Goal: Task Accomplishment & Management: Manage account settings

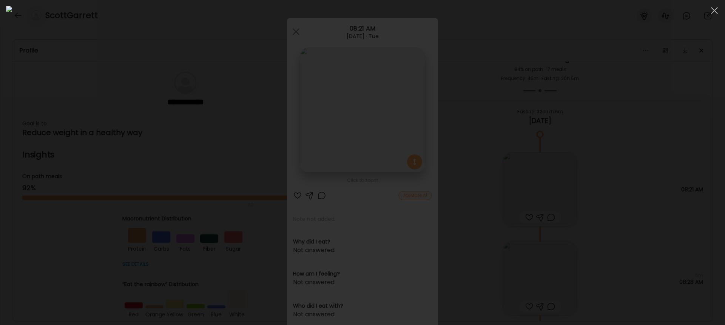
scroll to position [3935, 0]
click at [330, 103] on img at bounding box center [362, 162] width 713 height 313
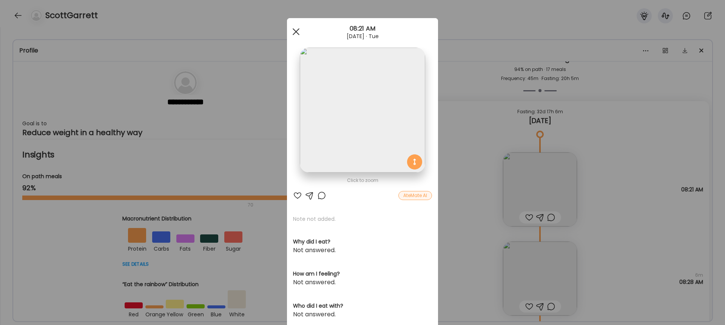
click at [292, 31] on div at bounding box center [295, 31] width 15 height 15
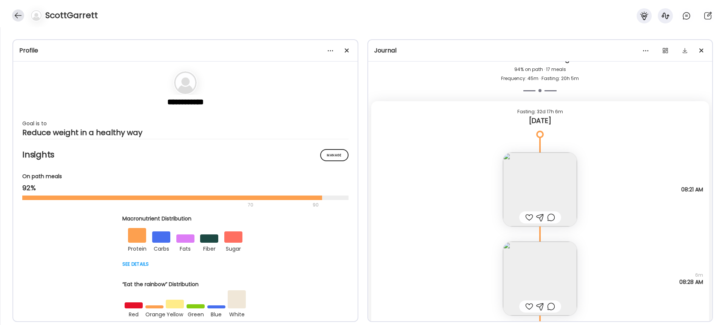
click at [16, 15] on div at bounding box center [18, 15] width 12 height 12
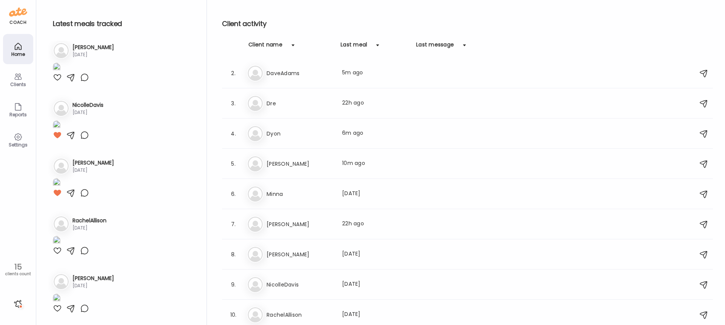
scroll to position [0, 0]
click at [252, 109] on img at bounding box center [255, 104] width 15 height 15
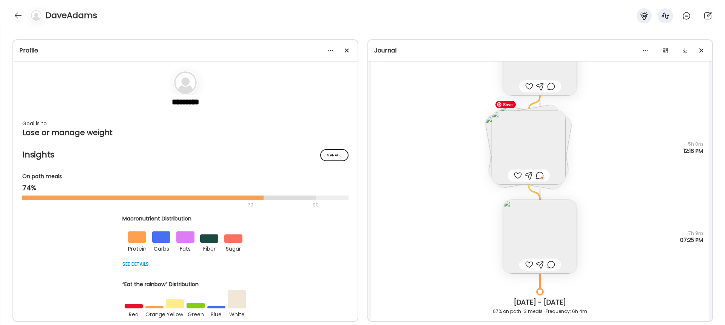
scroll to position [5081, 0]
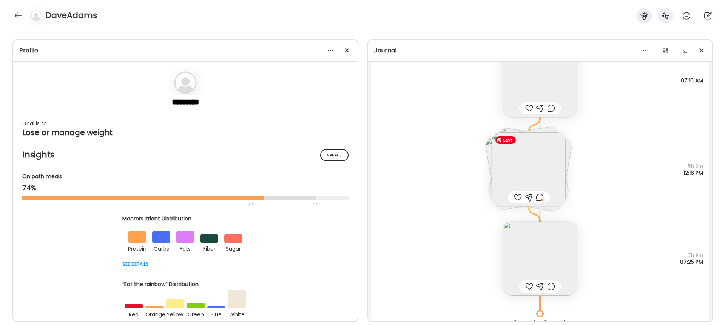
click at [539, 204] on img at bounding box center [528, 169] width 74 height 74
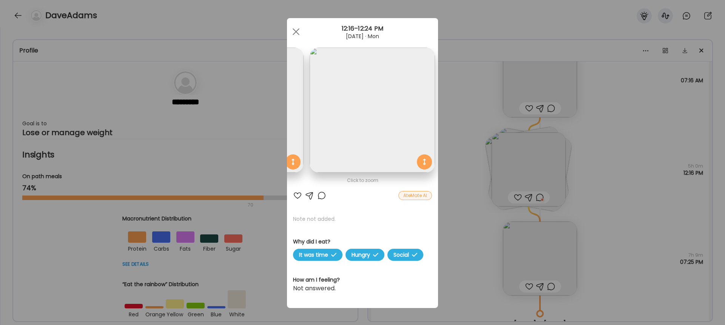
scroll to position [1, 0]
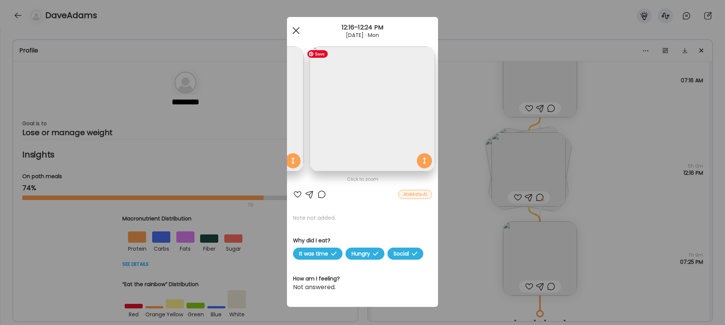
click at [298, 30] on div at bounding box center [295, 30] width 15 height 15
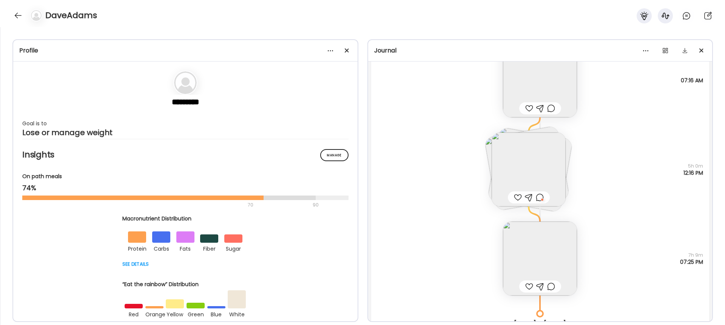
click at [539, 197] on div at bounding box center [540, 197] width 8 height 9
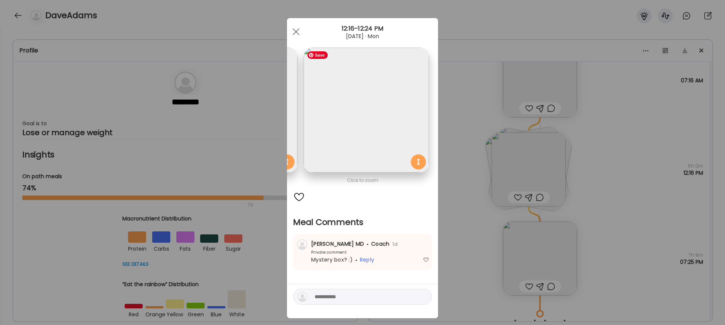
scroll to position [0, 254]
click at [357, 121] on img at bounding box center [366, 110] width 125 height 125
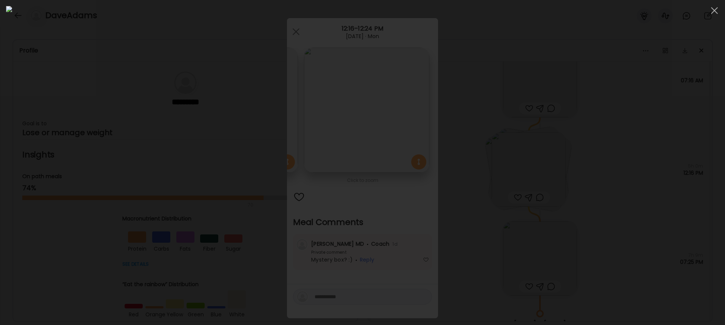
click at [654, 64] on div at bounding box center [362, 162] width 713 height 313
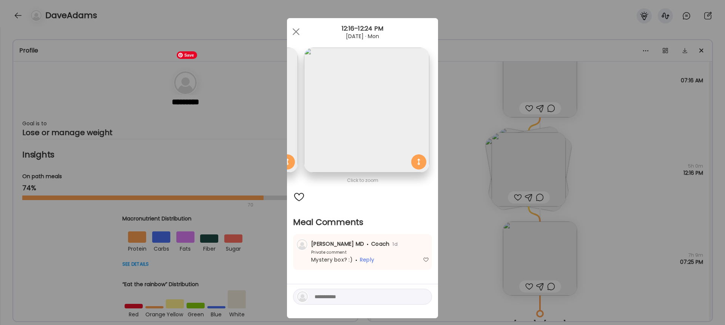
click at [292, 126] on img at bounding box center [235, 110] width 125 height 125
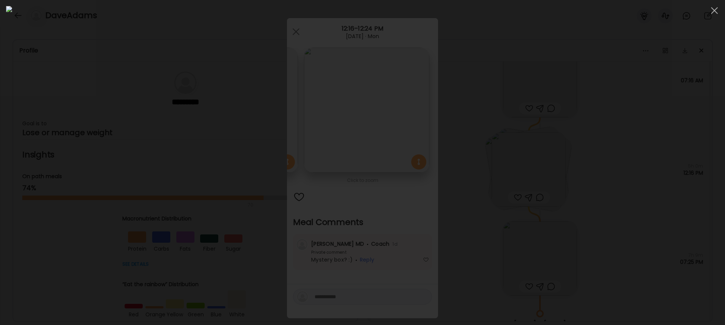
click at [649, 49] on div at bounding box center [362, 162] width 713 height 313
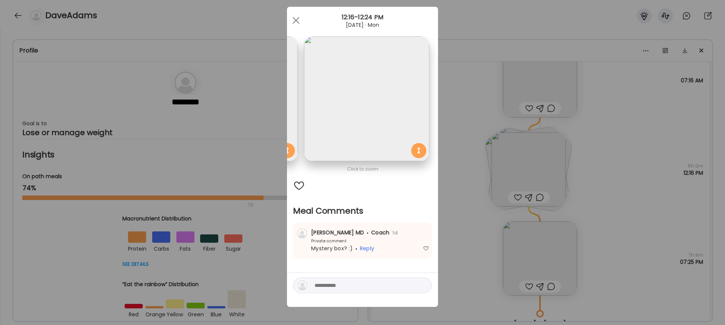
scroll to position [0, 0]
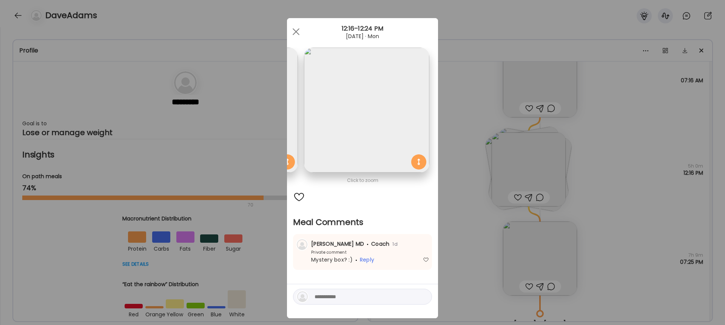
click at [568, 150] on div "Ate Coach Dashboard Wahoo! It’s official Take a moment to set up your Coach Pro…" at bounding box center [362, 162] width 725 height 325
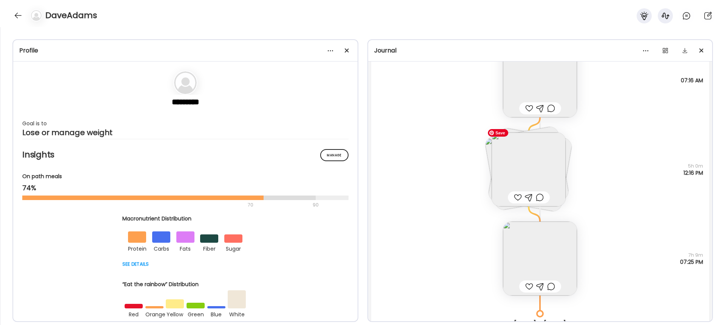
click at [486, 144] on img at bounding box center [527, 168] width 86 height 86
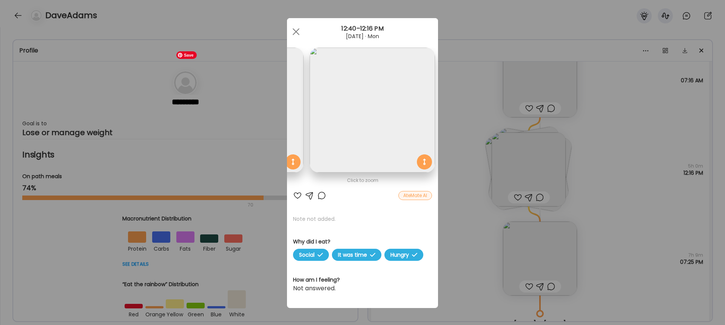
click at [293, 114] on img at bounding box center [241, 110] width 125 height 125
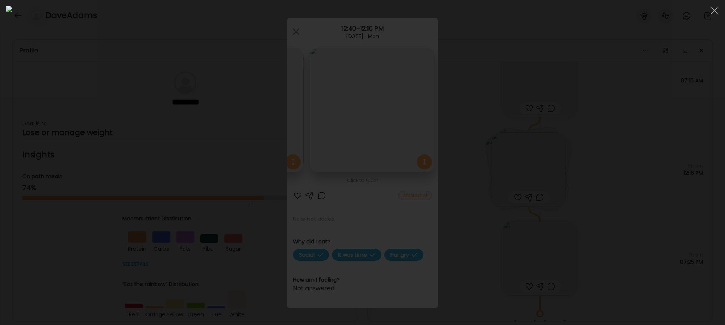
click at [599, 53] on div at bounding box center [362, 162] width 713 height 313
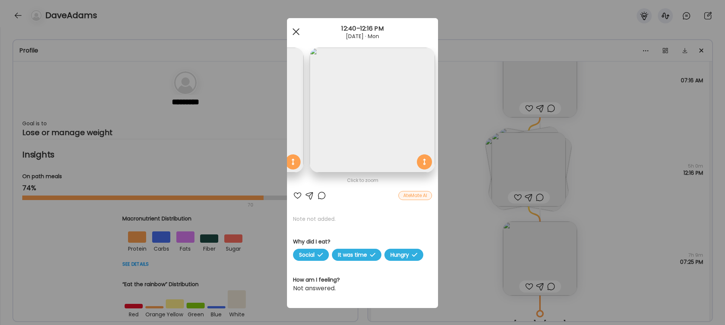
click at [297, 31] on div at bounding box center [295, 31] width 15 height 15
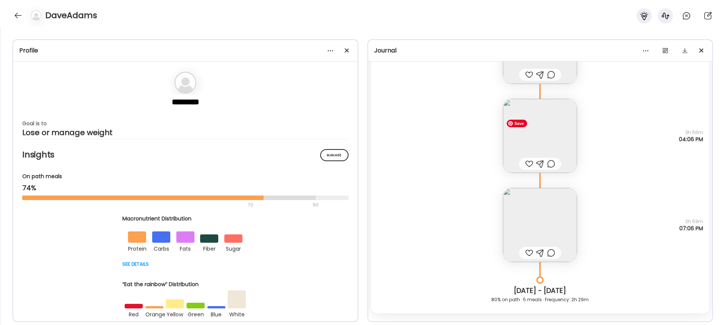
scroll to position [4429, 0]
click at [549, 215] on img at bounding box center [540, 225] width 74 height 74
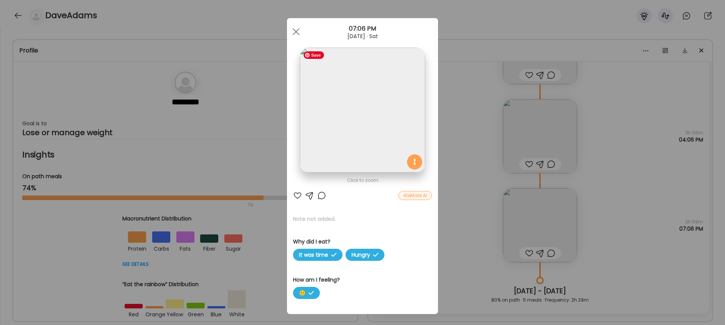
click at [362, 130] on img at bounding box center [362, 110] width 125 height 125
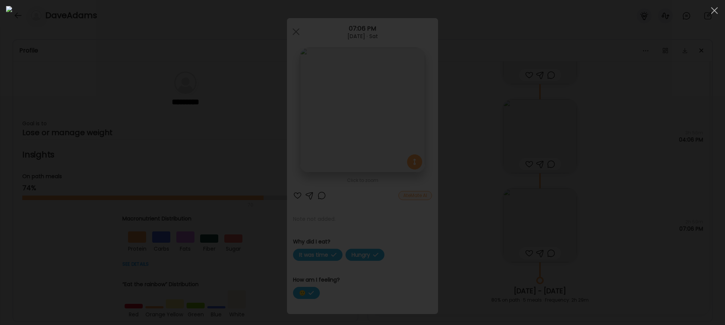
click at [628, 32] on div at bounding box center [362, 162] width 713 height 313
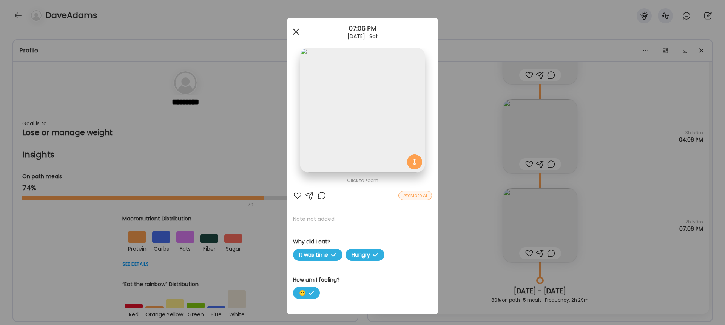
click at [294, 31] on div at bounding box center [295, 31] width 15 height 15
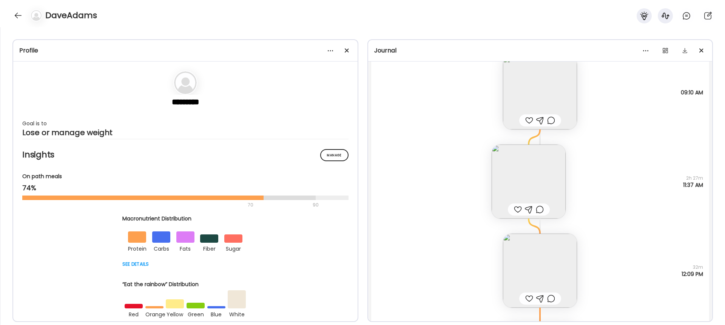
scroll to position [4209, 0]
click at [531, 175] on img at bounding box center [528, 179] width 74 height 74
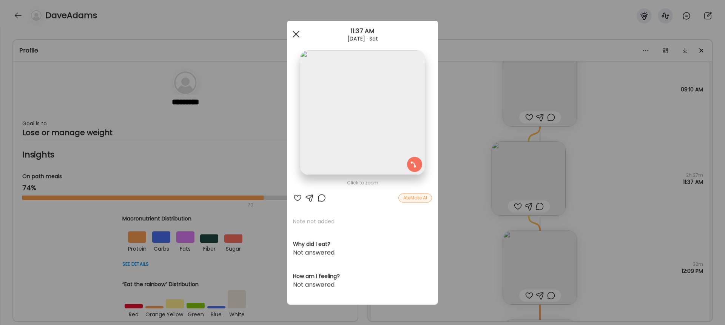
click at [296, 34] on span at bounding box center [295, 34] width 7 height 7
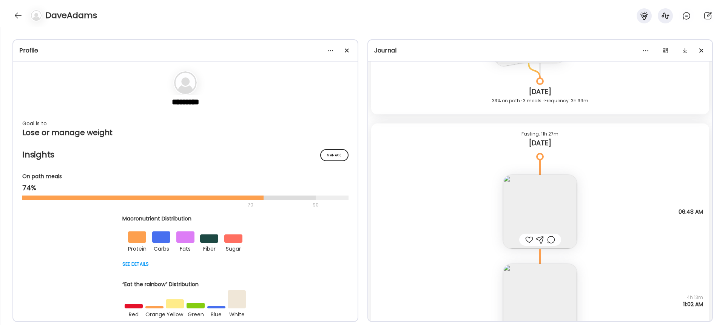
scroll to position [5677, 0]
click at [540, 220] on img at bounding box center [540, 212] width 74 height 74
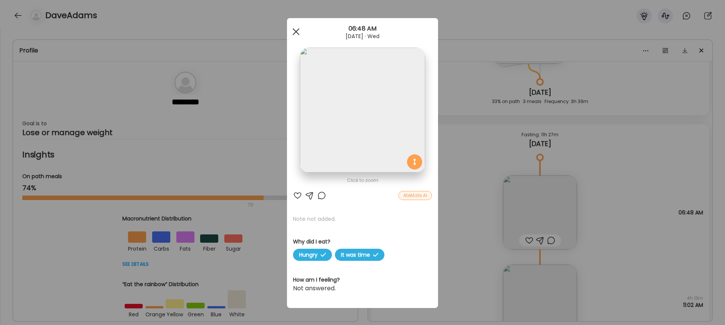
click at [297, 31] on div at bounding box center [295, 31] width 15 height 15
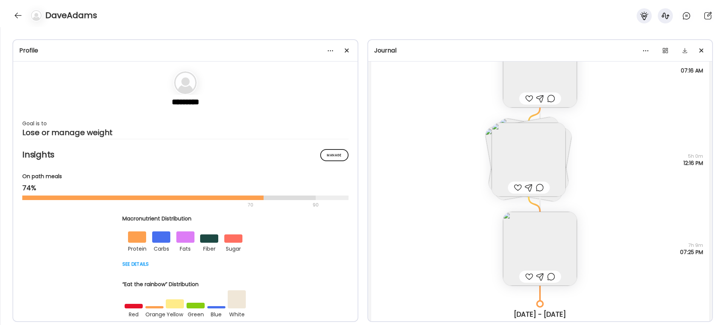
scroll to position [5092, 0]
click at [513, 157] on img at bounding box center [528, 159] width 74 height 74
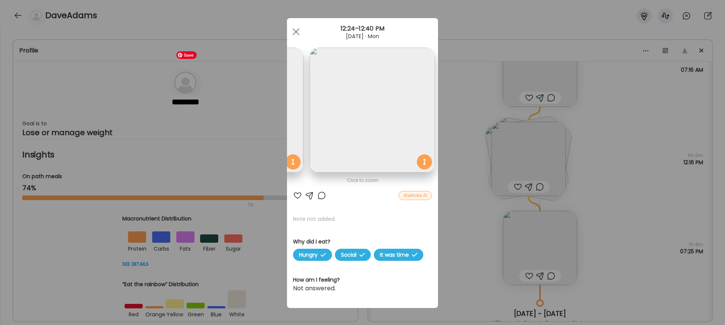
click at [292, 117] on img at bounding box center [241, 110] width 125 height 125
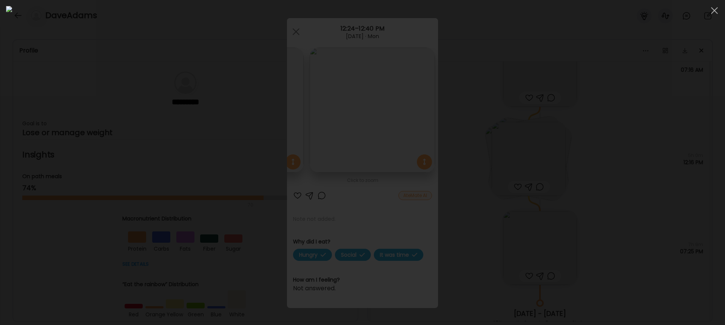
click at [659, 66] on div at bounding box center [362, 162] width 713 height 313
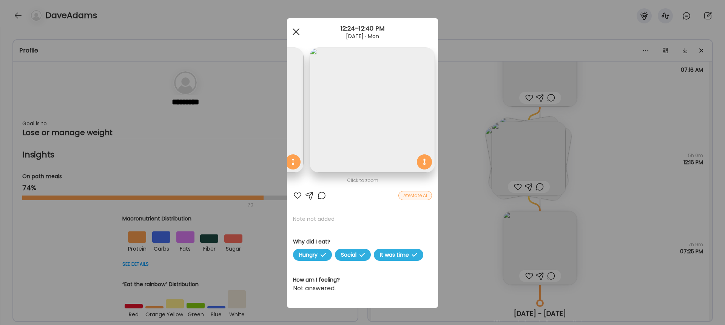
click at [294, 29] on span at bounding box center [295, 31] width 7 height 7
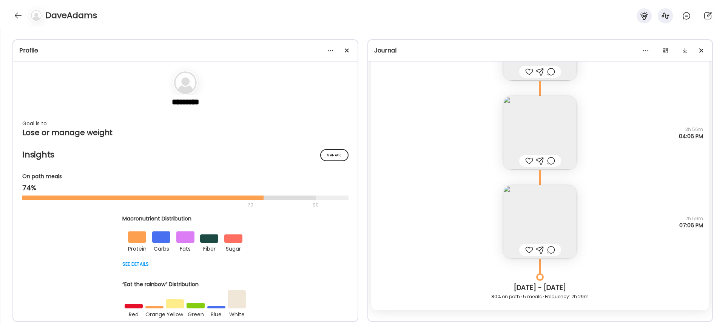
scroll to position [4422, 0]
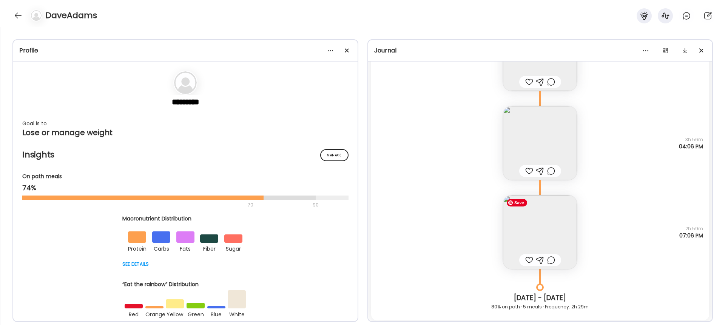
click at [537, 230] on img at bounding box center [540, 232] width 74 height 74
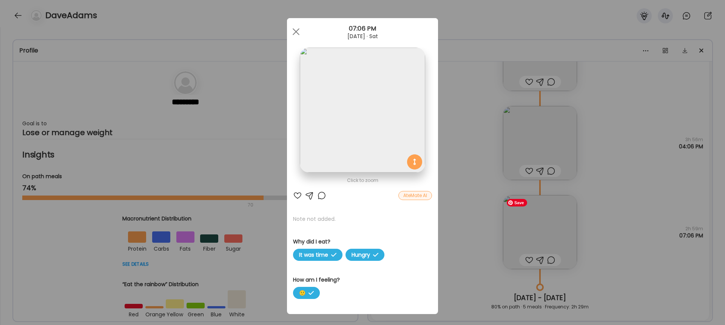
scroll to position [0, 0]
click at [359, 150] on img at bounding box center [362, 110] width 125 height 125
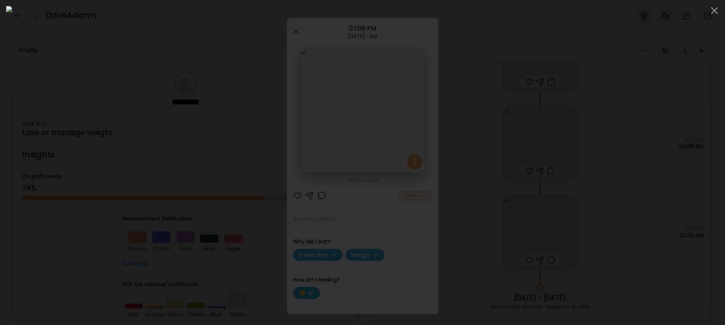
click at [591, 49] on div at bounding box center [362, 162] width 713 height 313
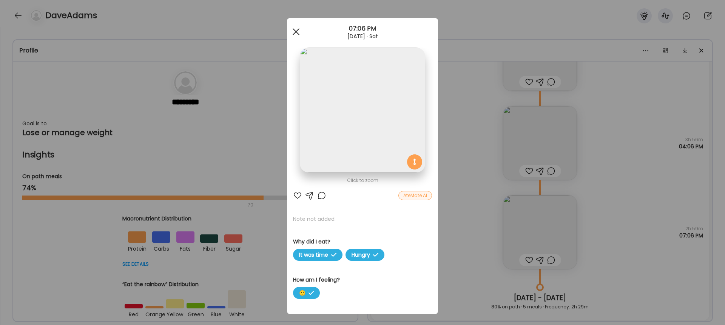
click at [297, 33] on span at bounding box center [295, 31] width 7 height 7
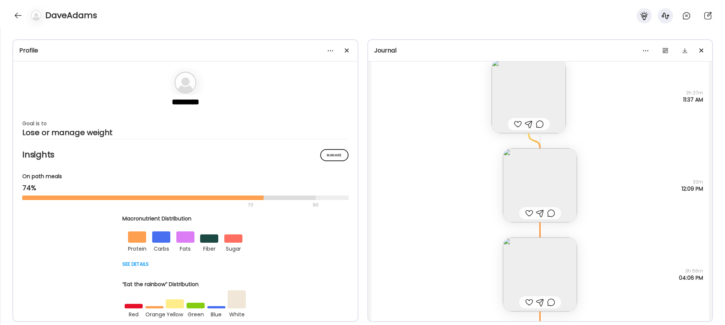
scroll to position [4295, 0]
click at [558, 172] on img at bounding box center [540, 182] width 74 height 74
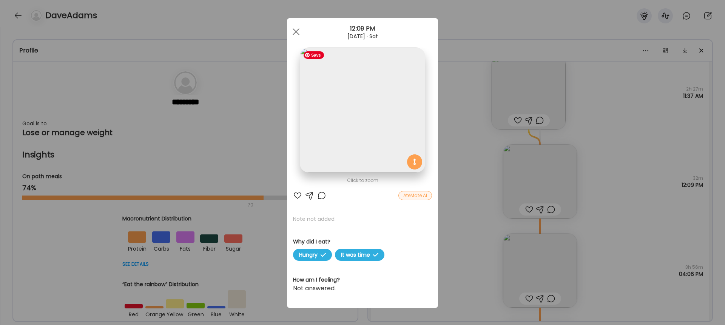
click at [365, 107] on img at bounding box center [362, 110] width 125 height 125
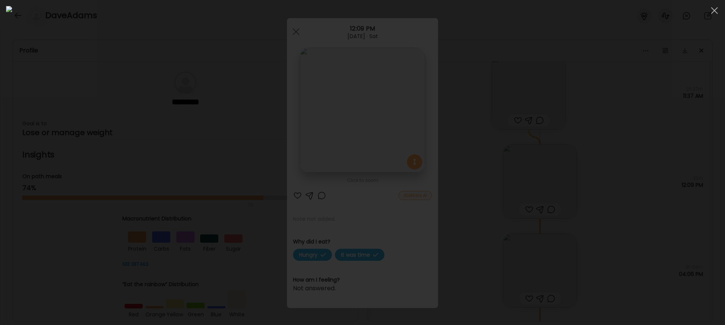
click at [634, 49] on div at bounding box center [362, 162] width 713 height 313
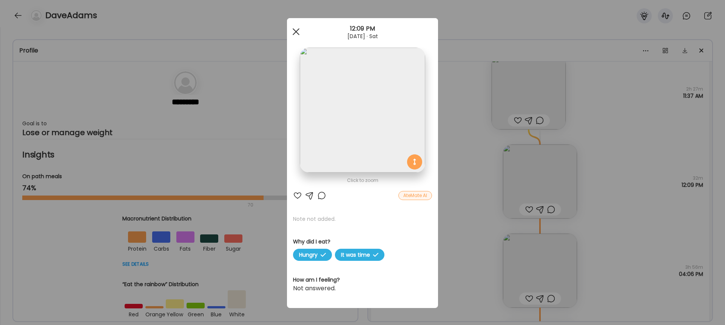
click at [293, 31] on div at bounding box center [295, 31] width 15 height 15
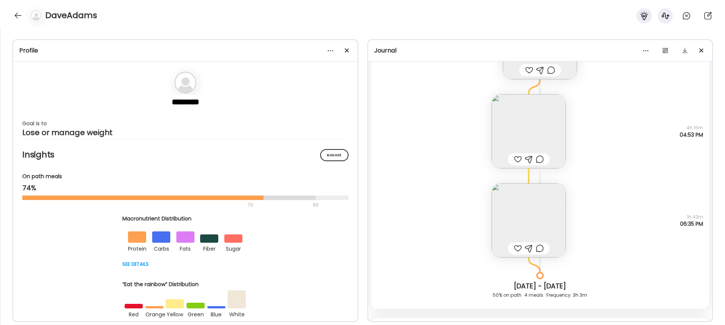
scroll to position [3619, 0]
click at [521, 210] on img at bounding box center [528, 219] width 74 height 74
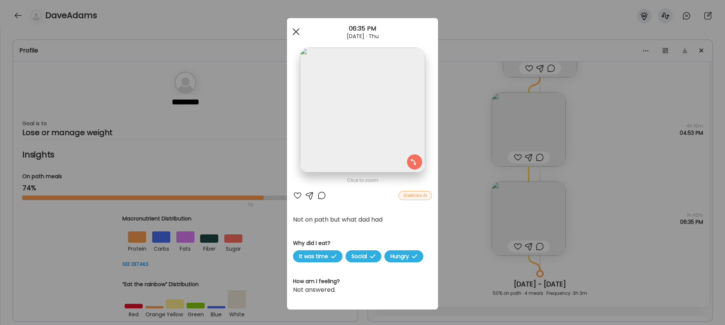
click at [297, 30] on span at bounding box center [295, 31] width 7 height 7
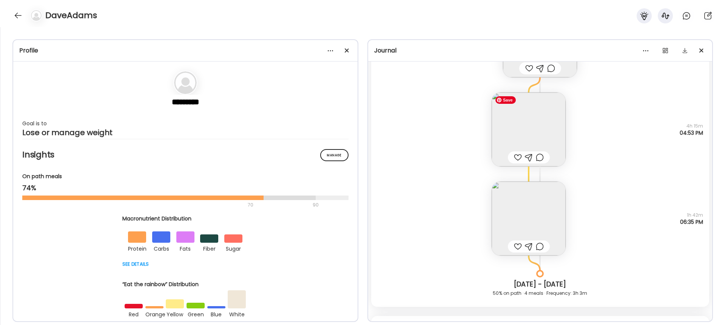
click at [524, 135] on img at bounding box center [528, 129] width 74 height 74
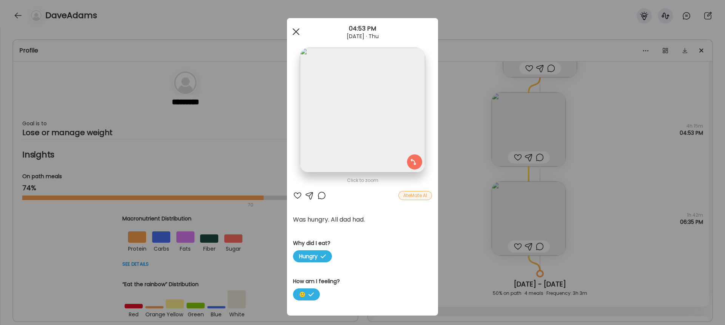
click at [295, 32] on div at bounding box center [295, 31] width 15 height 15
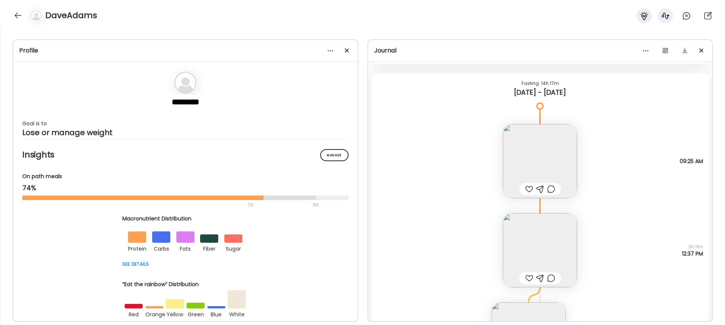
scroll to position [3406, 0]
click at [546, 243] on img at bounding box center [540, 254] width 74 height 74
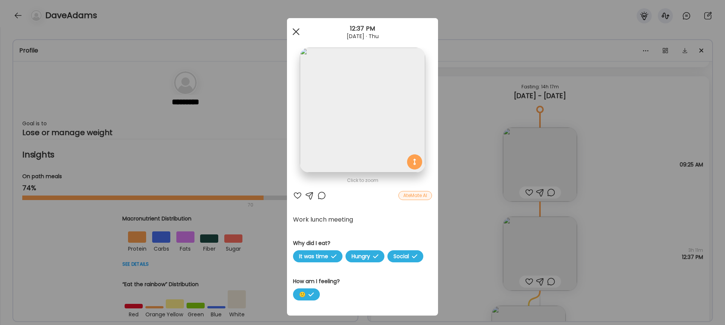
click at [294, 31] on span at bounding box center [295, 31] width 7 height 7
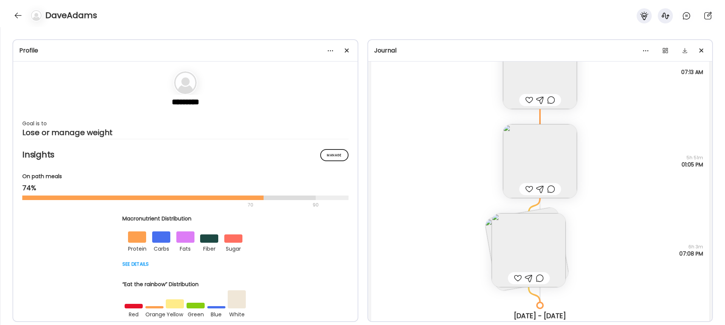
scroll to position [3121, 0]
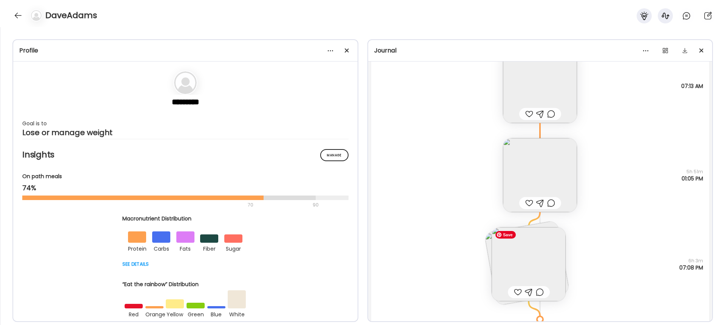
click at [536, 255] on img at bounding box center [528, 264] width 74 height 74
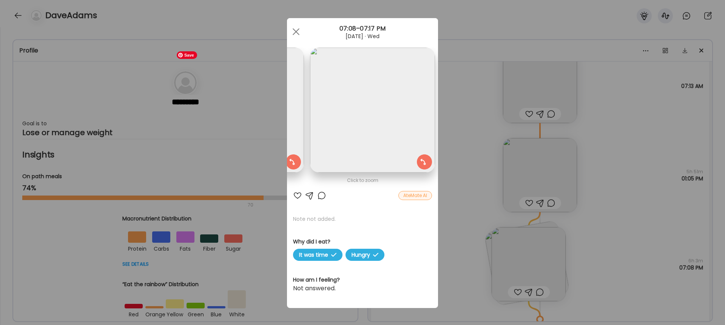
click at [294, 93] on img at bounding box center [241, 110] width 125 height 125
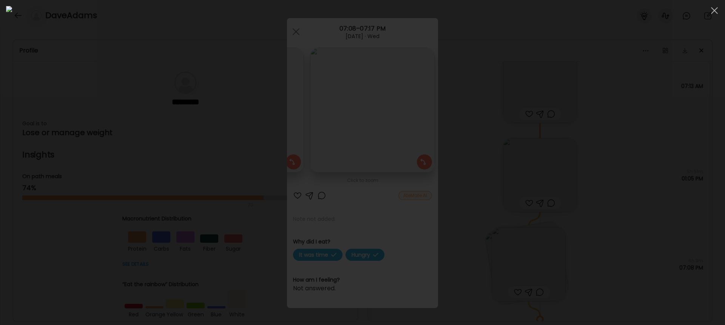
click at [627, 98] on div at bounding box center [362, 162] width 713 height 313
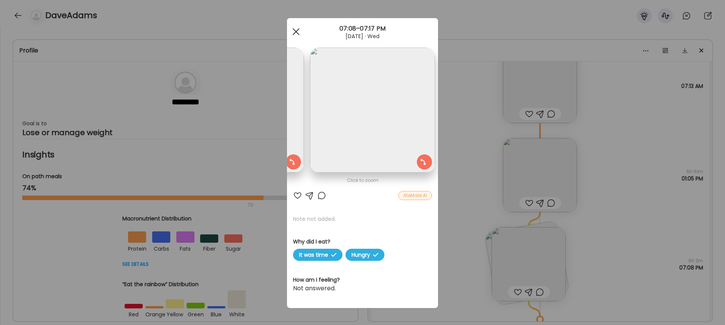
click at [297, 30] on span at bounding box center [295, 31] width 7 height 7
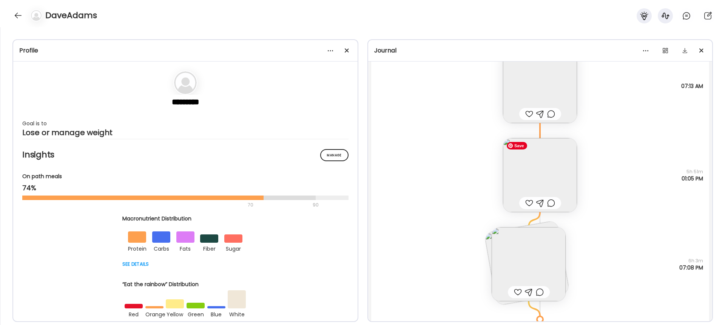
click at [551, 171] on img at bounding box center [540, 175] width 74 height 74
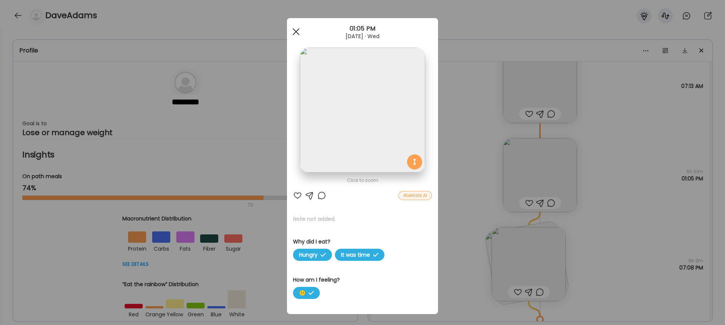
click at [297, 31] on div at bounding box center [295, 31] width 15 height 15
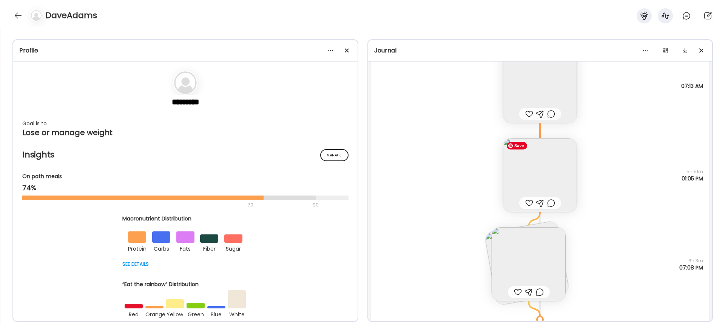
click at [539, 176] on img at bounding box center [540, 175] width 74 height 74
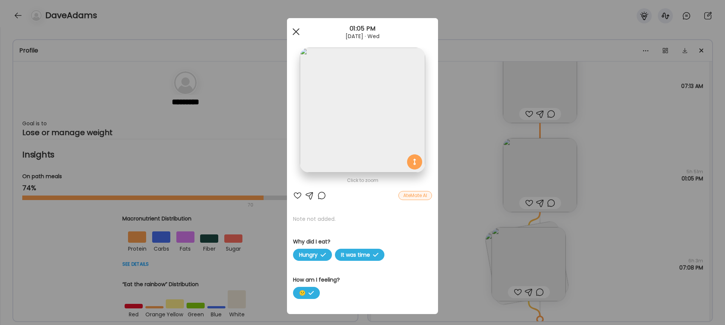
click at [294, 33] on span at bounding box center [295, 31] width 7 height 7
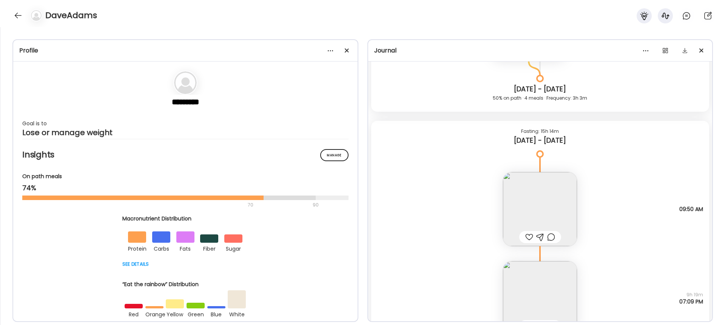
scroll to position [3815, 0]
click at [532, 210] on img at bounding box center [540, 208] width 74 height 74
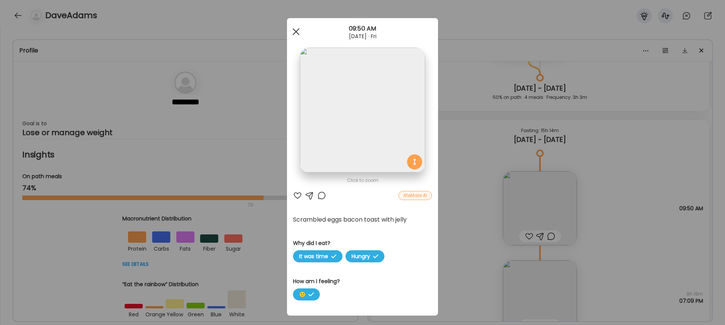
click at [297, 30] on span at bounding box center [295, 31] width 7 height 7
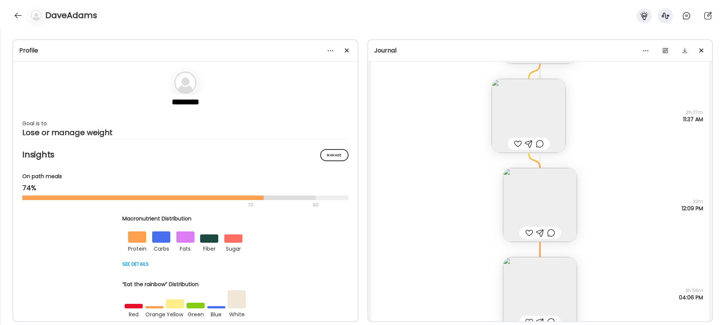
scroll to position [4253, 0]
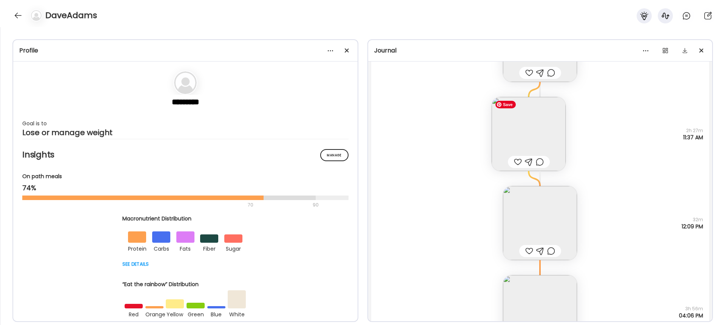
click at [533, 134] on img at bounding box center [528, 134] width 74 height 74
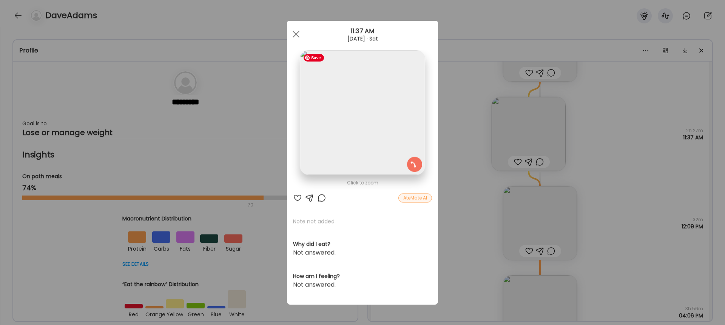
click at [366, 108] on img at bounding box center [362, 112] width 125 height 125
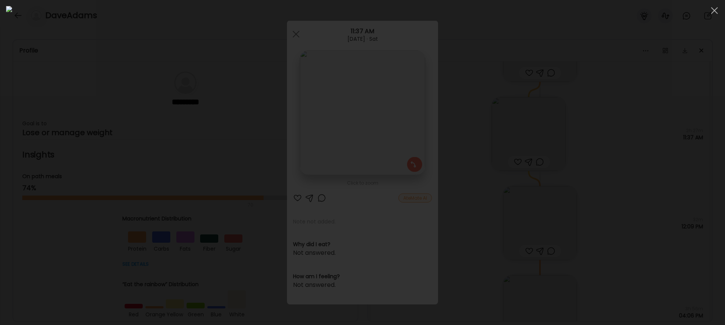
click at [687, 44] on div at bounding box center [362, 162] width 713 height 313
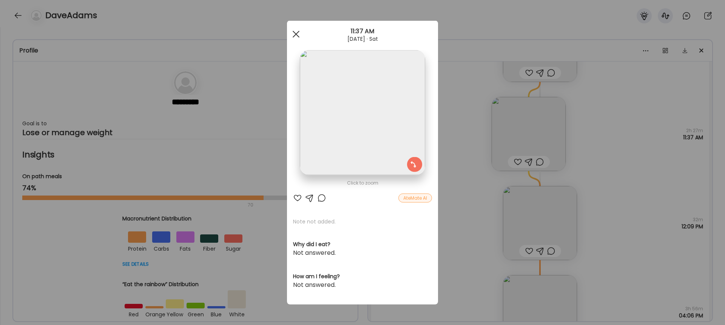
click at [297, 31] on div at bounding box center [295, 34] width 15 height 15
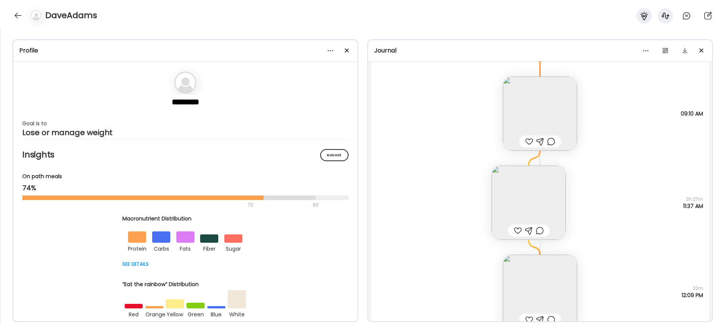
scroll to position [4185, 0]
click at [537, 182] on img at bounding box center [528, 202] width 74 height 74
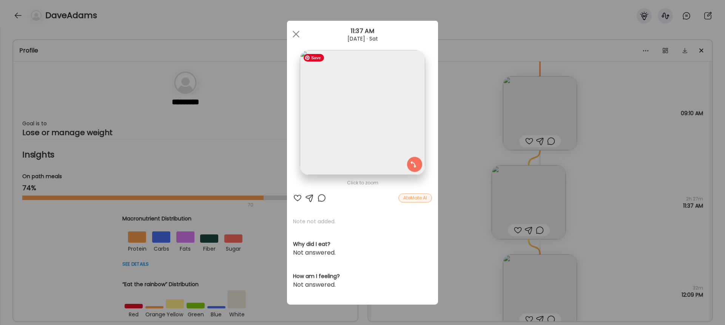
click at [341, 115] on img at bounding box center [362, 112] width 125 height 125
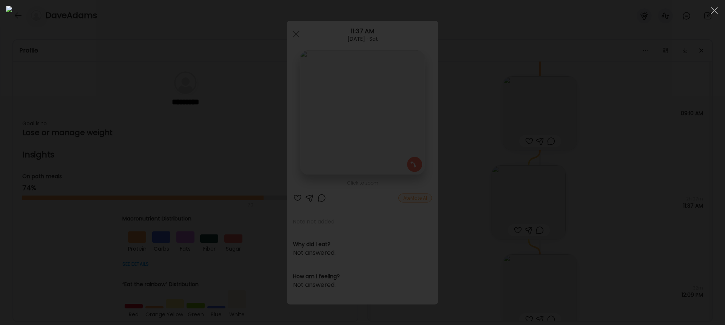
click at [584, 85] on div at bounding box center [362, 162] width 713 height 313
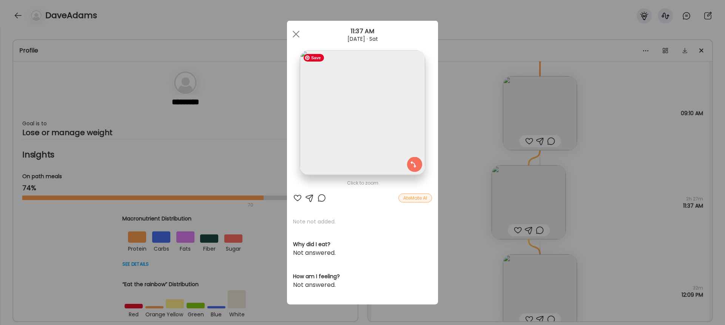
click at [348, 103] on img at bounding box center [362, 112] width 125 height 125
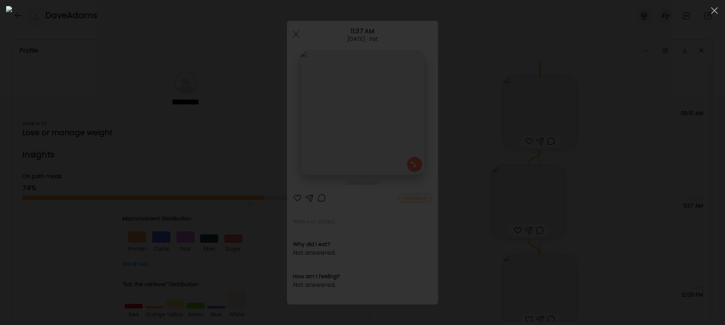
click at [597, 89] on div at bounding box center [362, 162] width 713 height 313
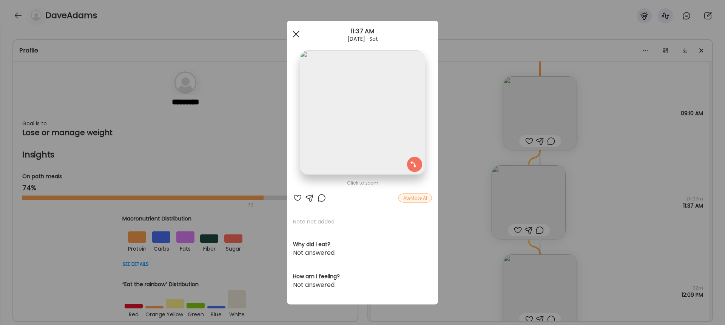
click at [294, 34] on div at bounding box center [295, 34] width 15 height 15
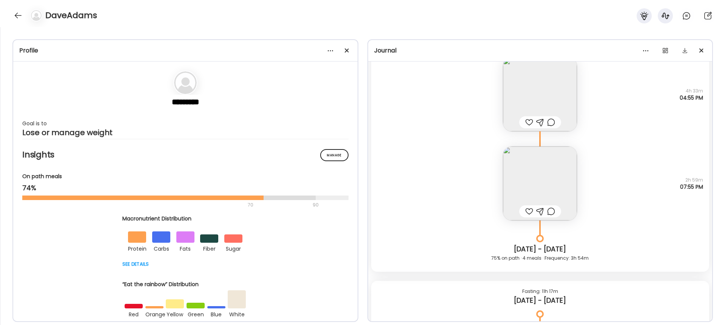
scroll to position [2834, 0]
click at [529, 182] on img at bounding box center [540, 187] width 74 height 74
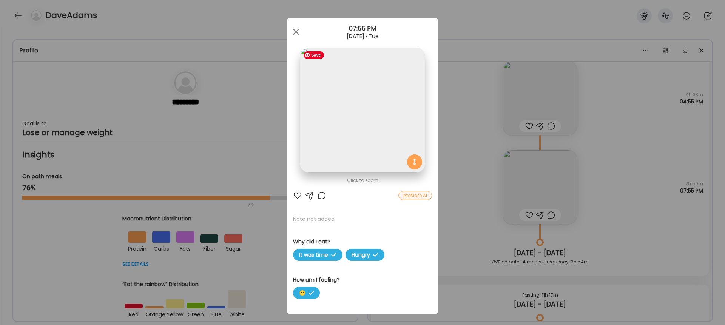
click at [372, 133] on img at bounding box center [362, 110] width 125 height 125
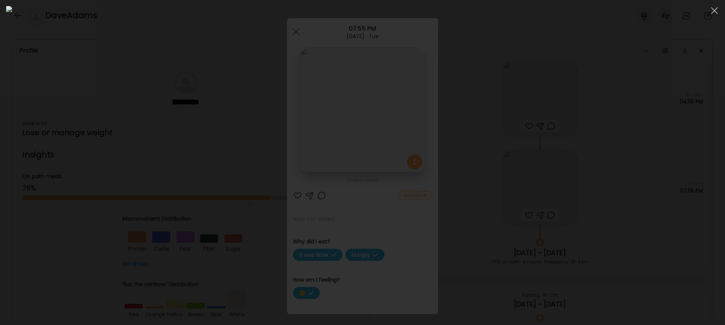
click at [588, 85] on div at bounding box center [362, 162] width 713 height 313
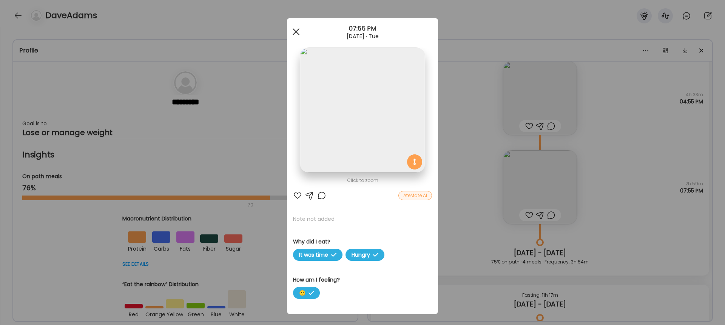
click at [297, 32] on span at bounding box center [295, 31] width 7 height 7
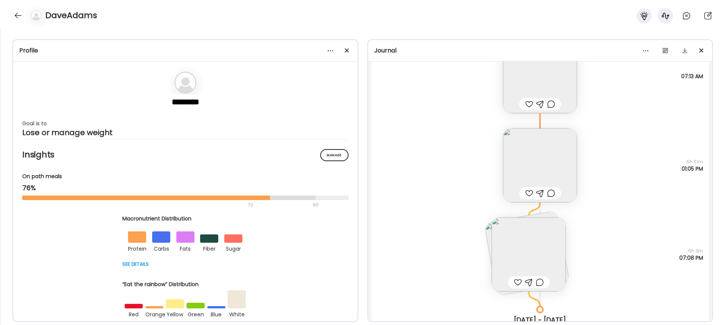
scroll to position [3133, 0]
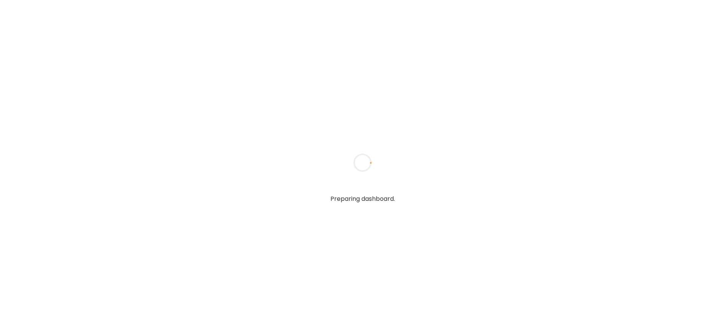
type input "**********"
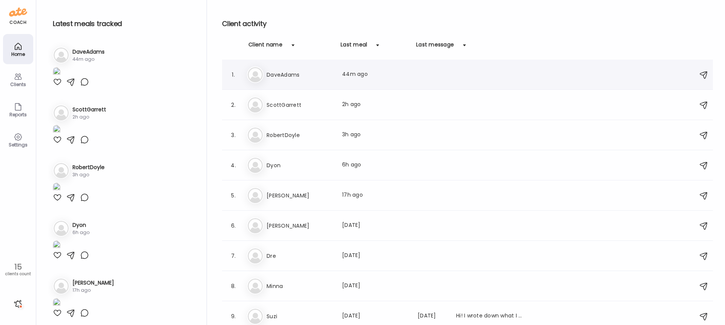
type input "**********"
click at [302, 78] on h3 "DaveAdams" at bounding box center [299, 74] width 66 height 9
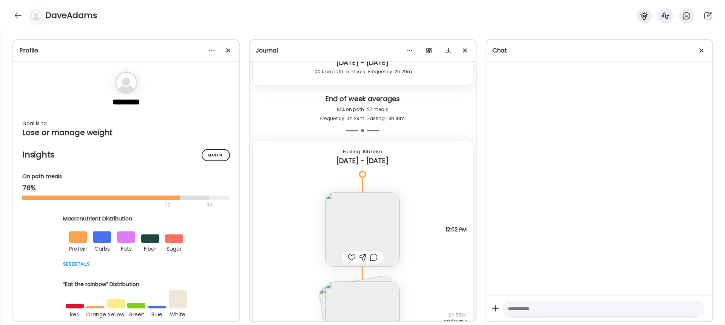
scroll to position [4652, 0]
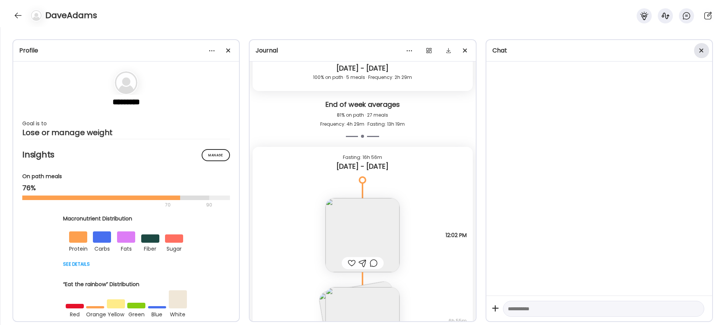
click at [702, 51] on div at bounding box center [701, 50] width 15 height 15
